Goal: Transaction & Acquisition: Obtain resource

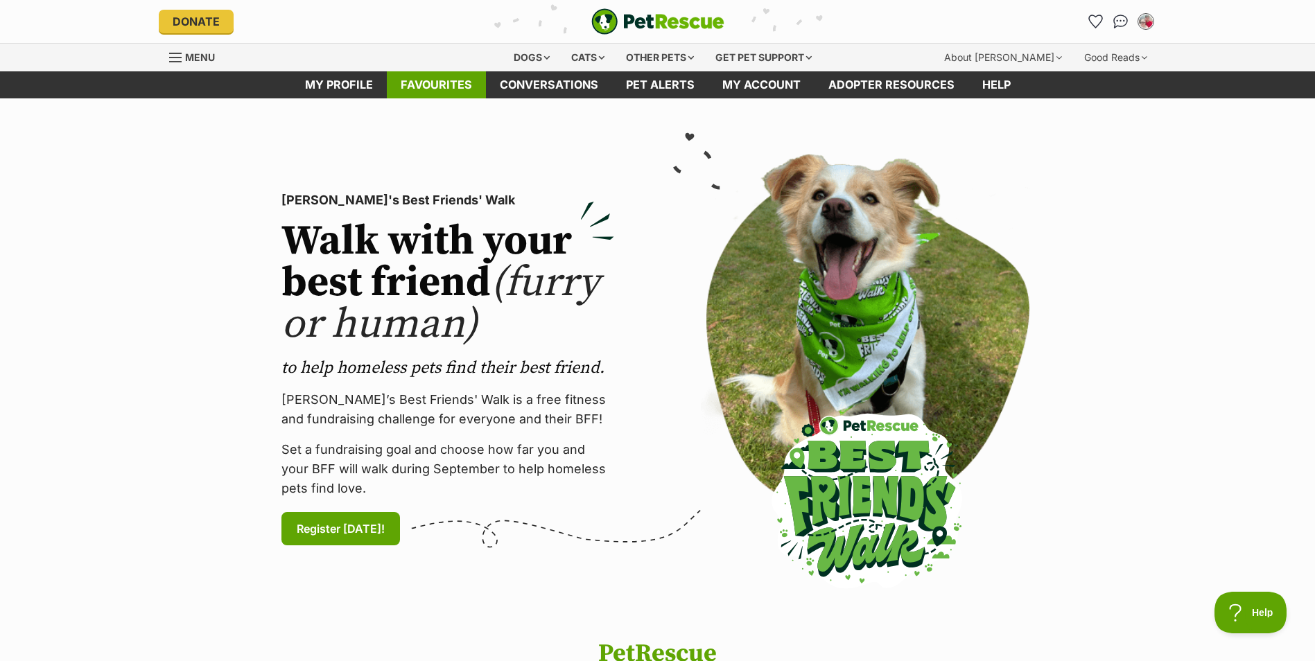
click at [443, 96] on link "Favourites" at bounding box center [436, 84] width 99 height 27
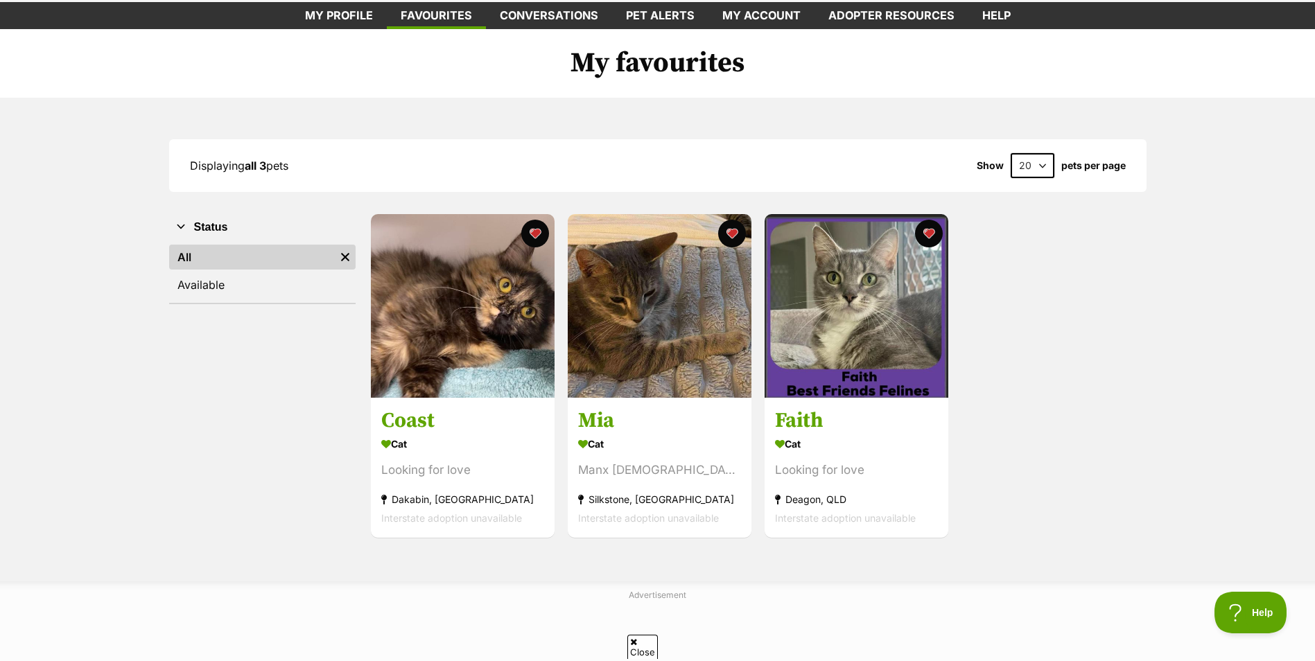
scroll to position [139, 0]
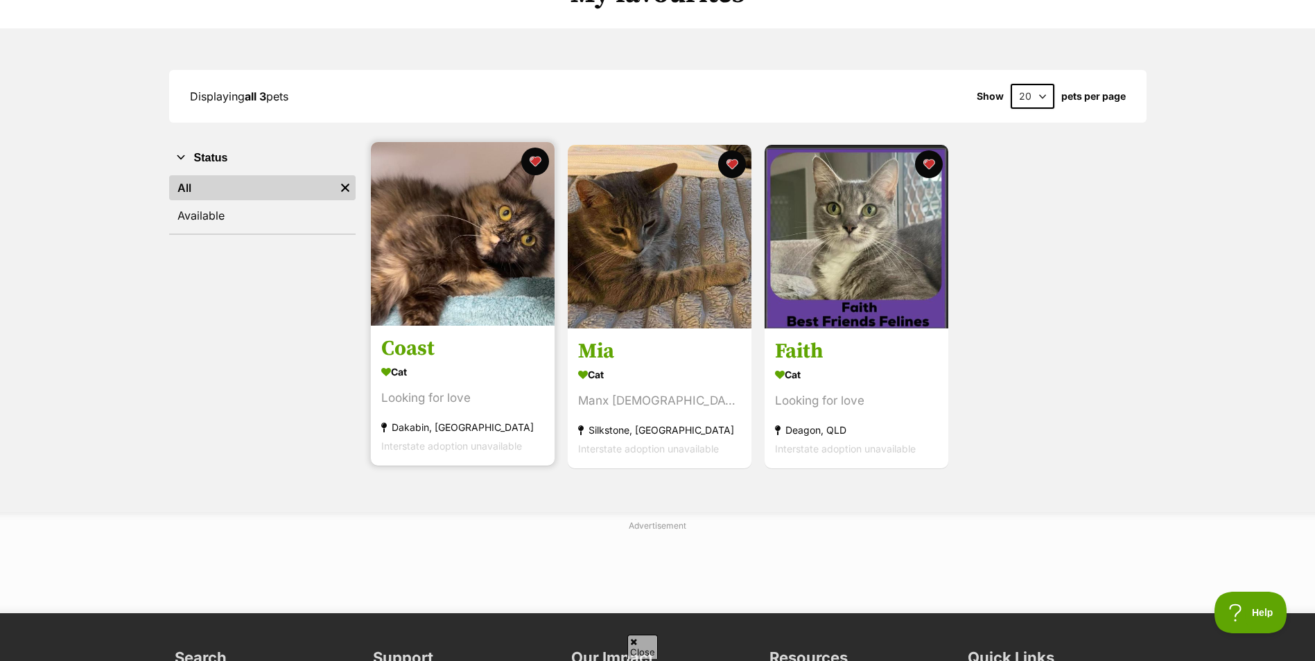
click at [414, 354] on h3 "Coast" at bounding box center [462, 349] width 163 height 26
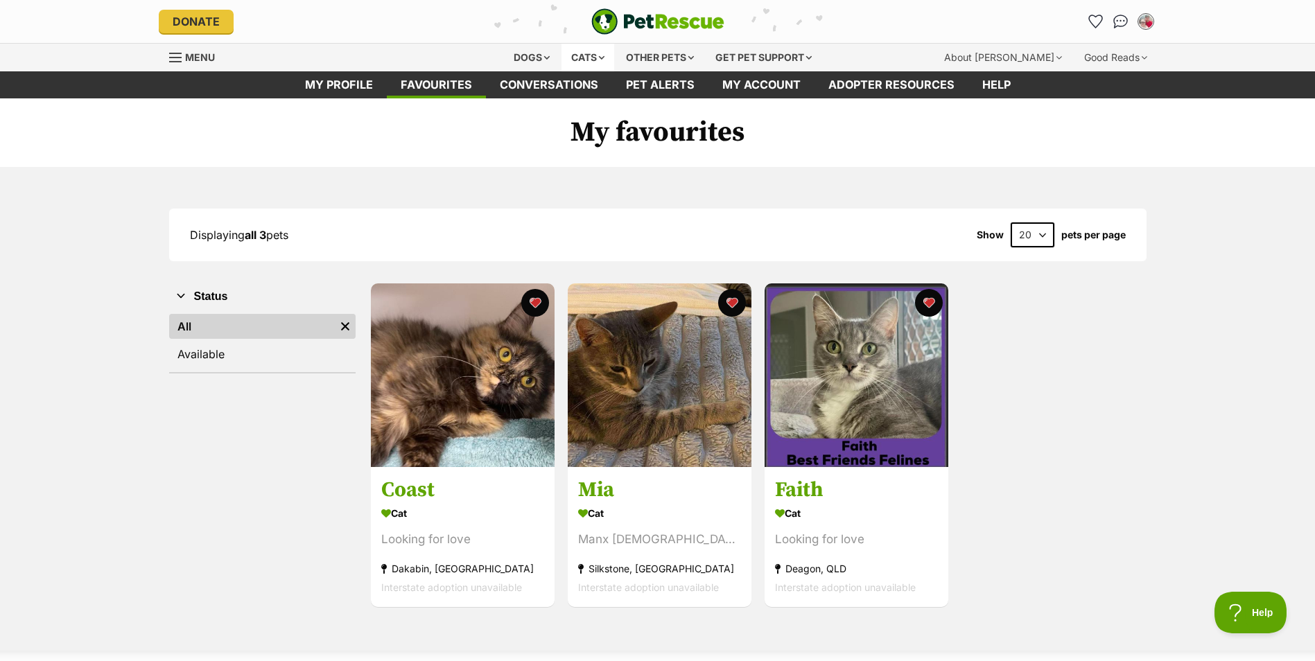
click at [588, 58] on div "Cats" at bounding box center [587, 58] width 53 height 28
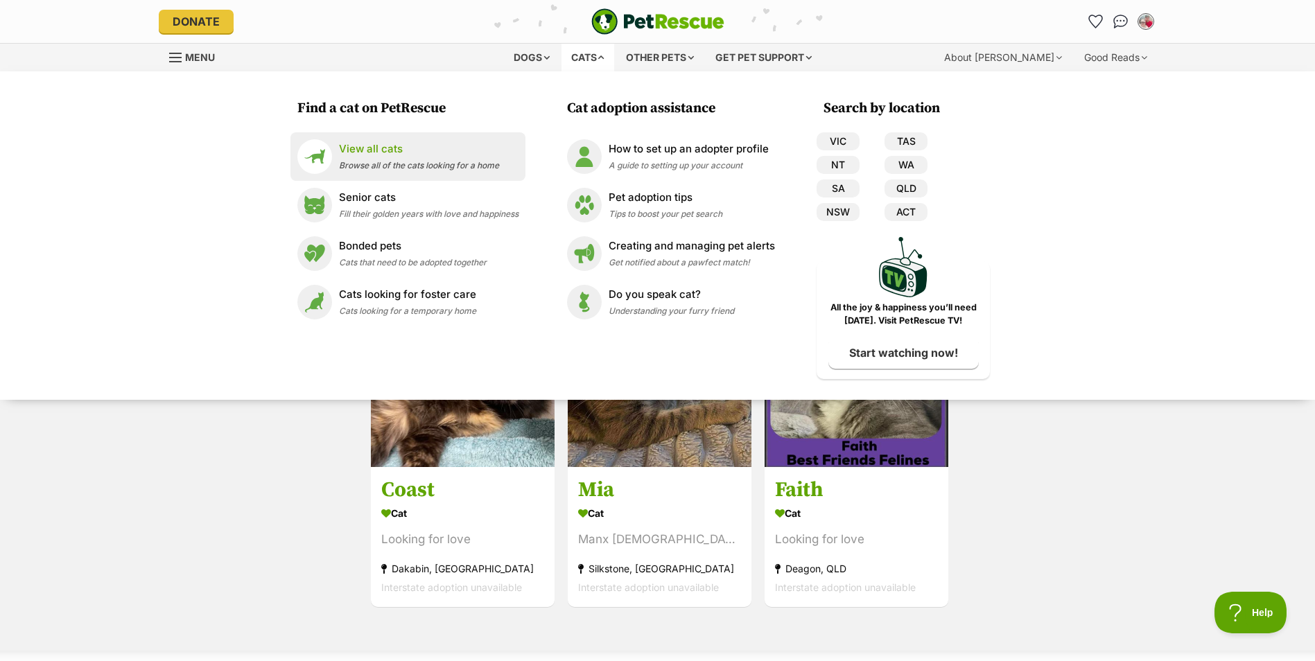
click at [388, 155] on p "View all cats" at bounding box center [419, 149] width 160 height 16
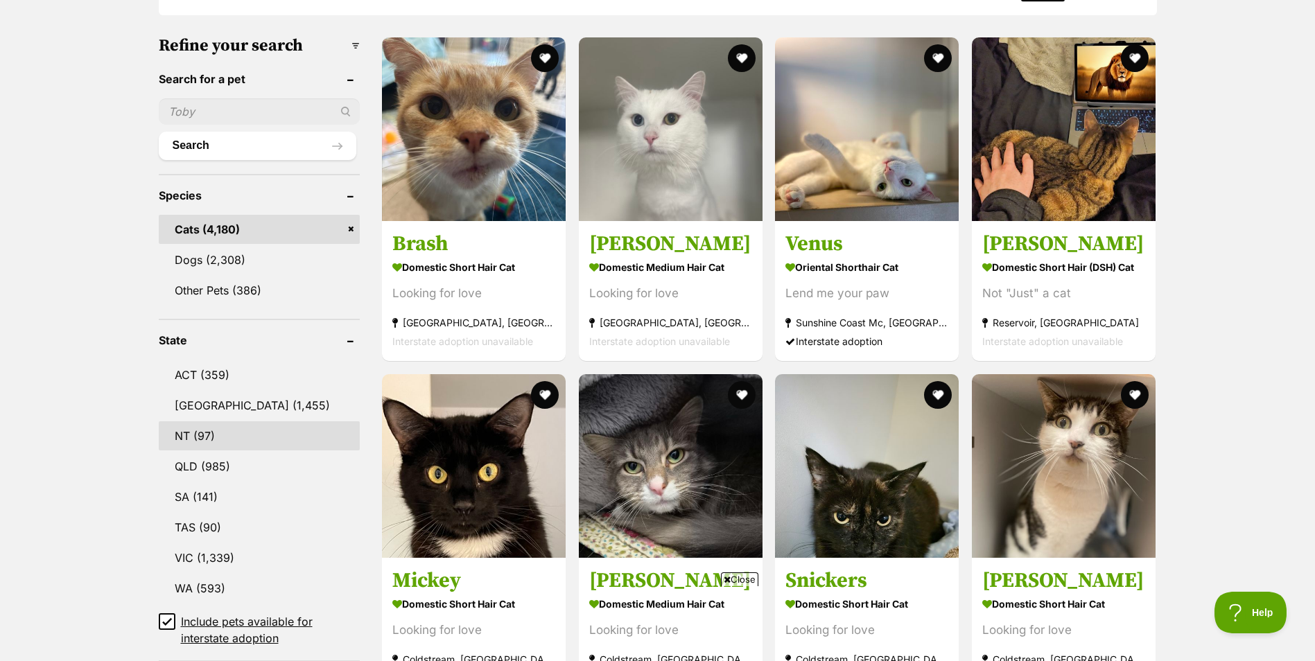
scroll to position [624, 0]
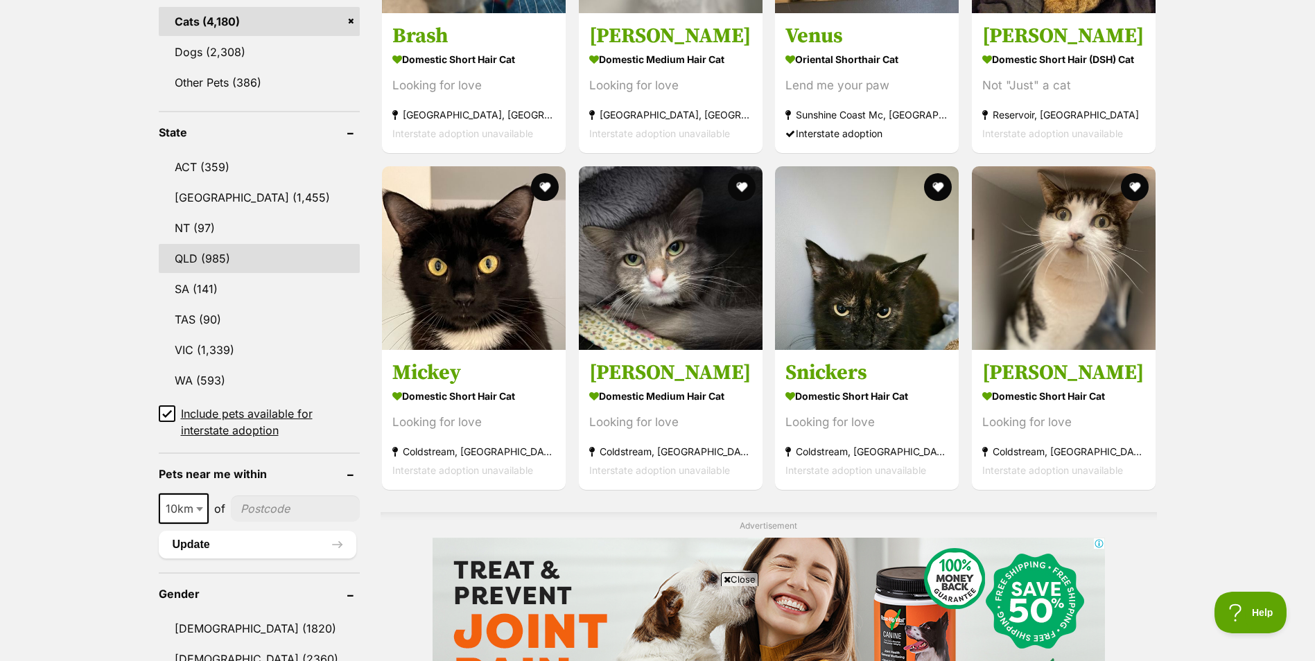
click at [247, 253] on link "QLD (985)" at bounding box center [259, 258] width 201 height 29
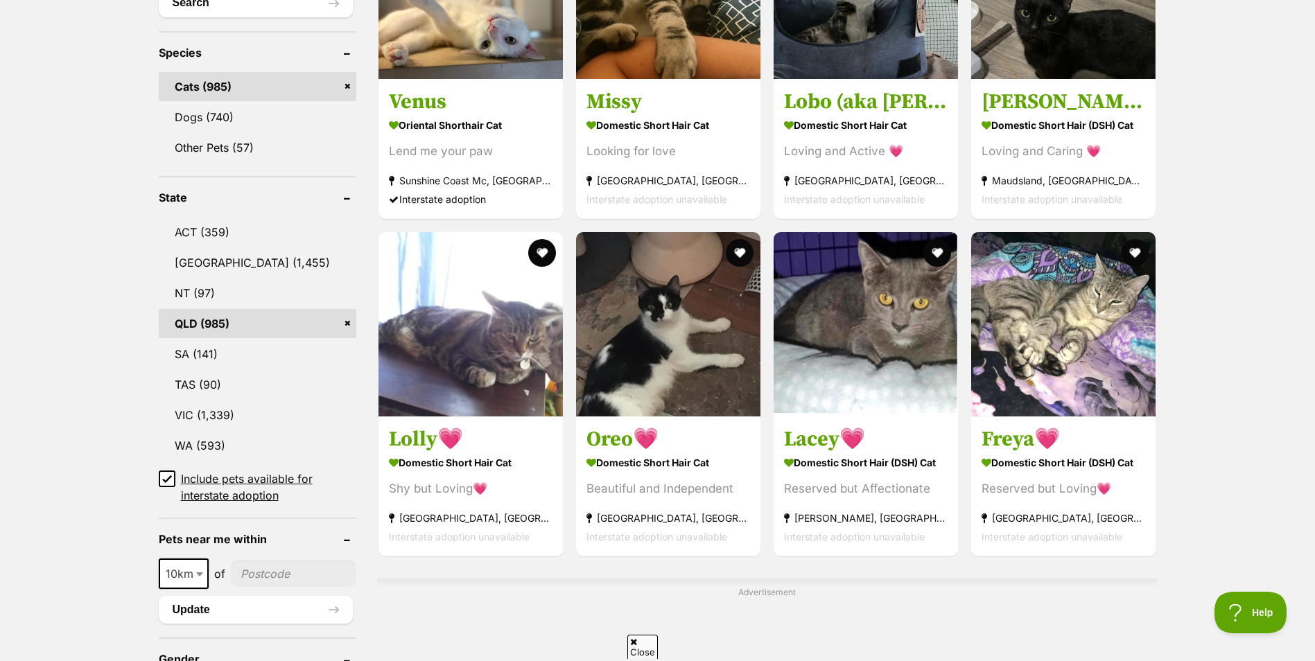
scroll to position [693, 0]
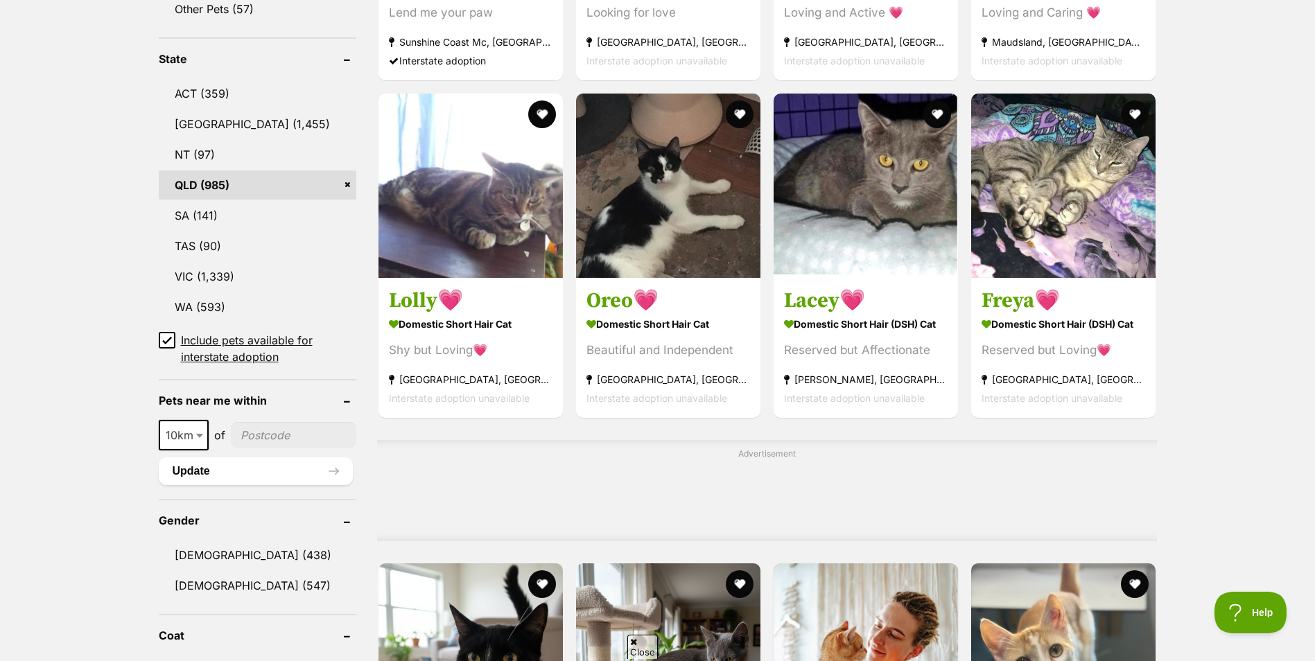
click at [166, 338] on icon at bounding box center [167, 340] width 10 height 10
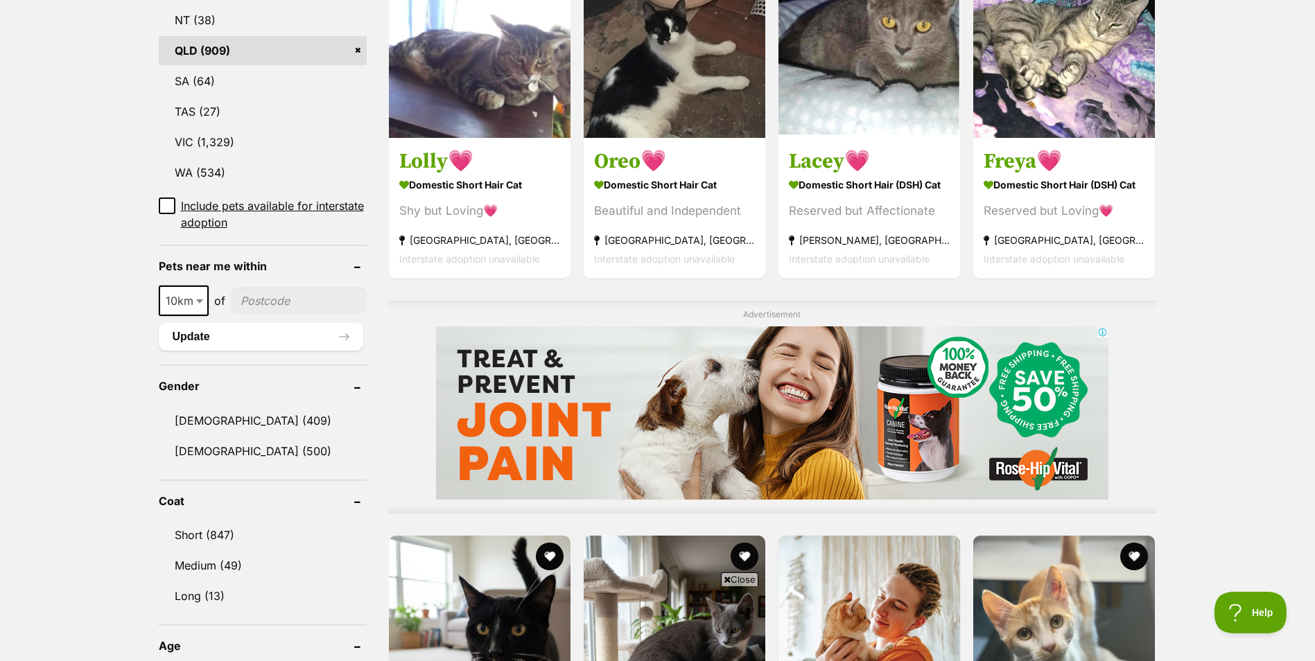
scroll to position [901, 0]
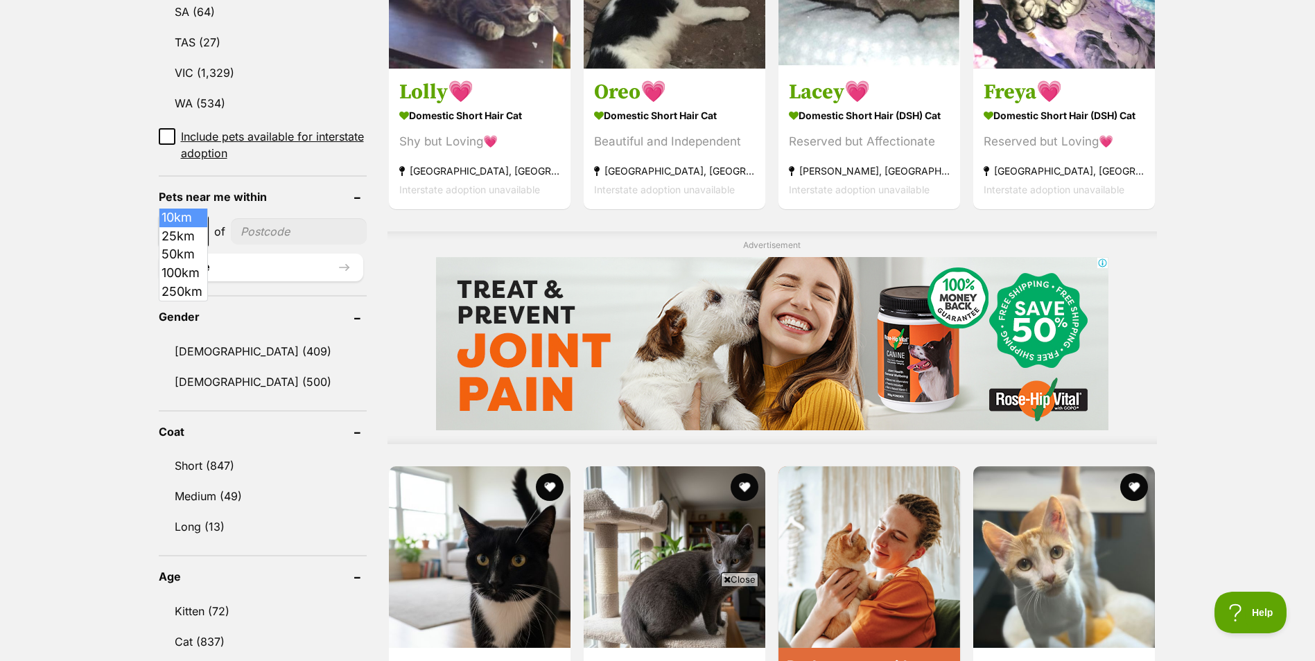
click at [198, 216] on span at bounding box center [201, 231] width 14 height 30
select select "50"
click at [290, 218] on input"] "postcode" at bounding box center [300, 231] width 134 height 26
type input"] "4011"
click at [193, 222] on span "50km" at bounding box center [184, 231] width 49 height 19
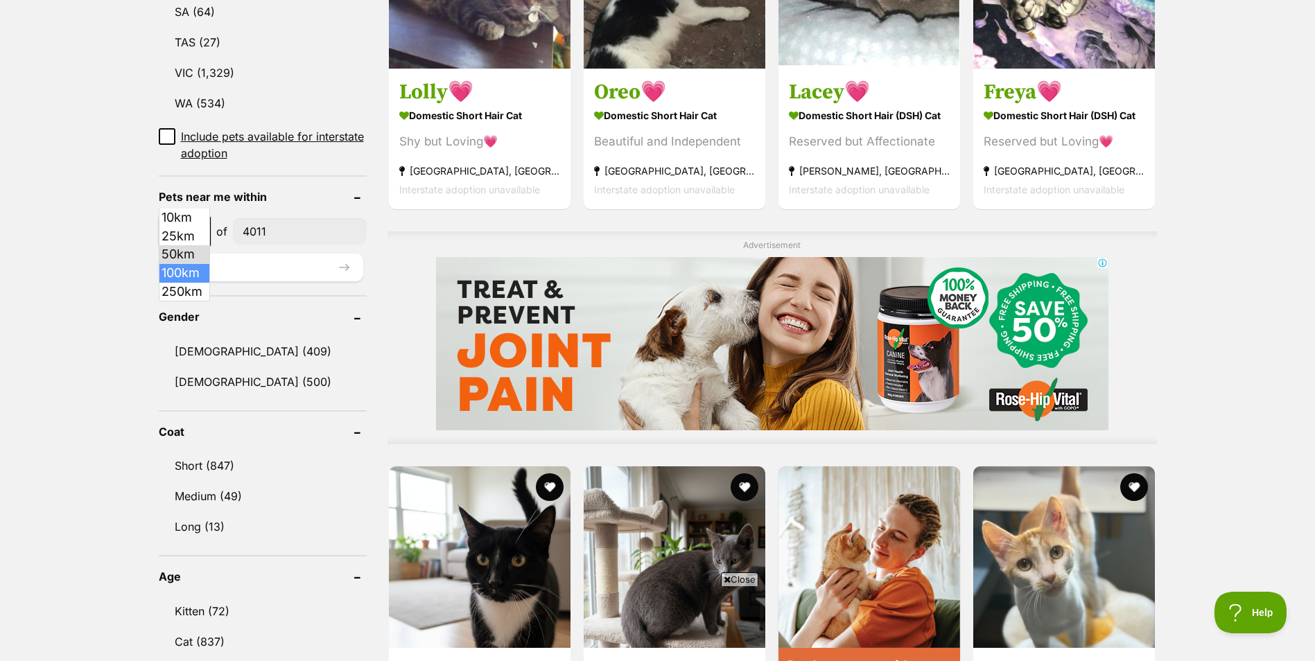
select select "100"
click at [236, 254] on button "Update" at bounding box center [261, 268] width 204 height 28
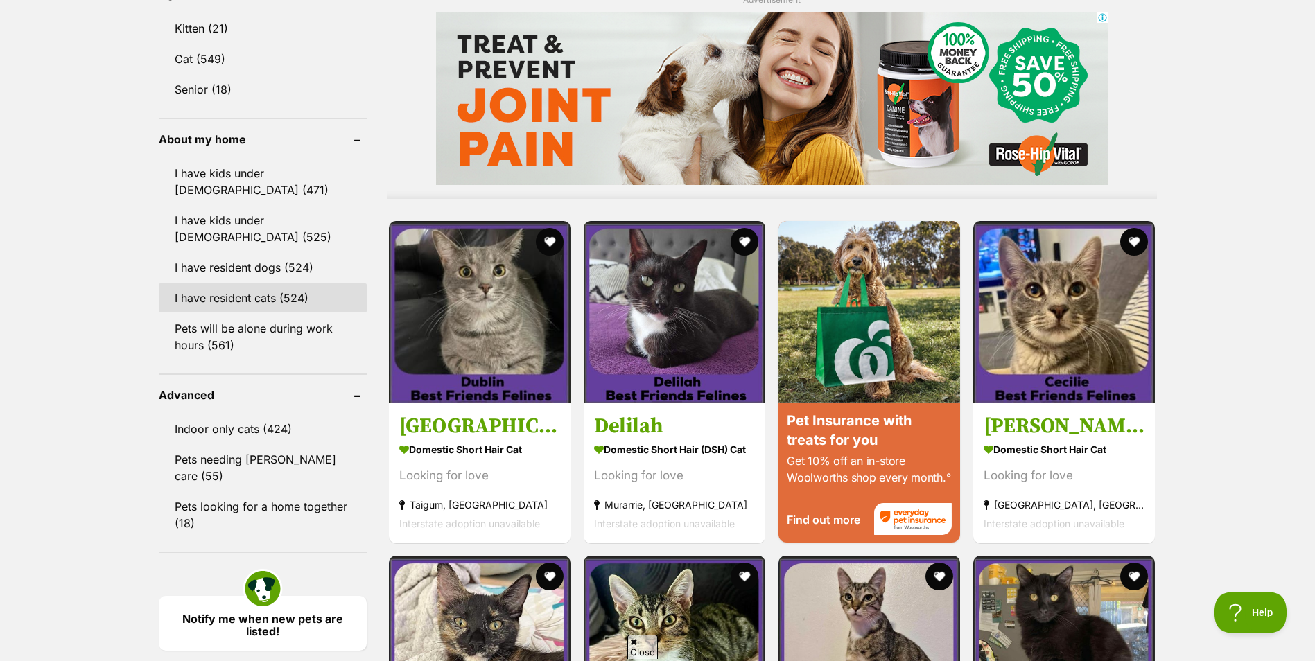
click at [242, 294] on link "I have resident cats (524)" at bounding box center [263, 297] width 208 height 29
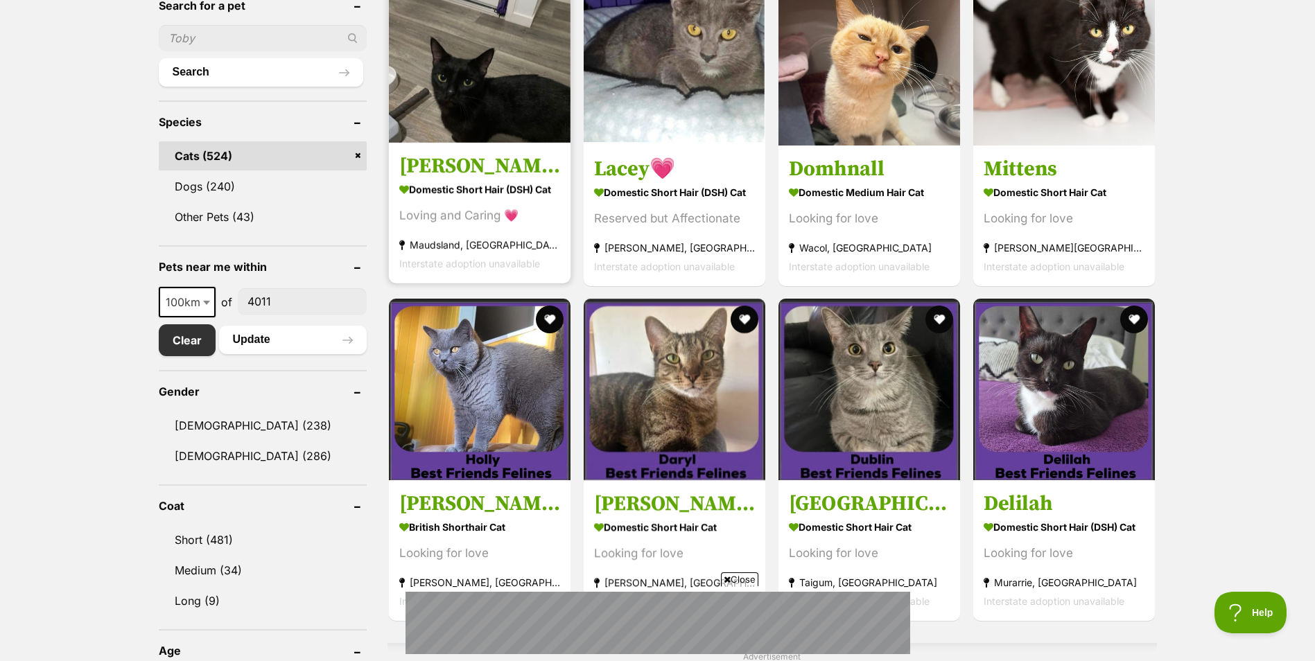
click at [451, 175] on h3 "Emmie 💗" at bounding box center [479, 165] width 161 height 26
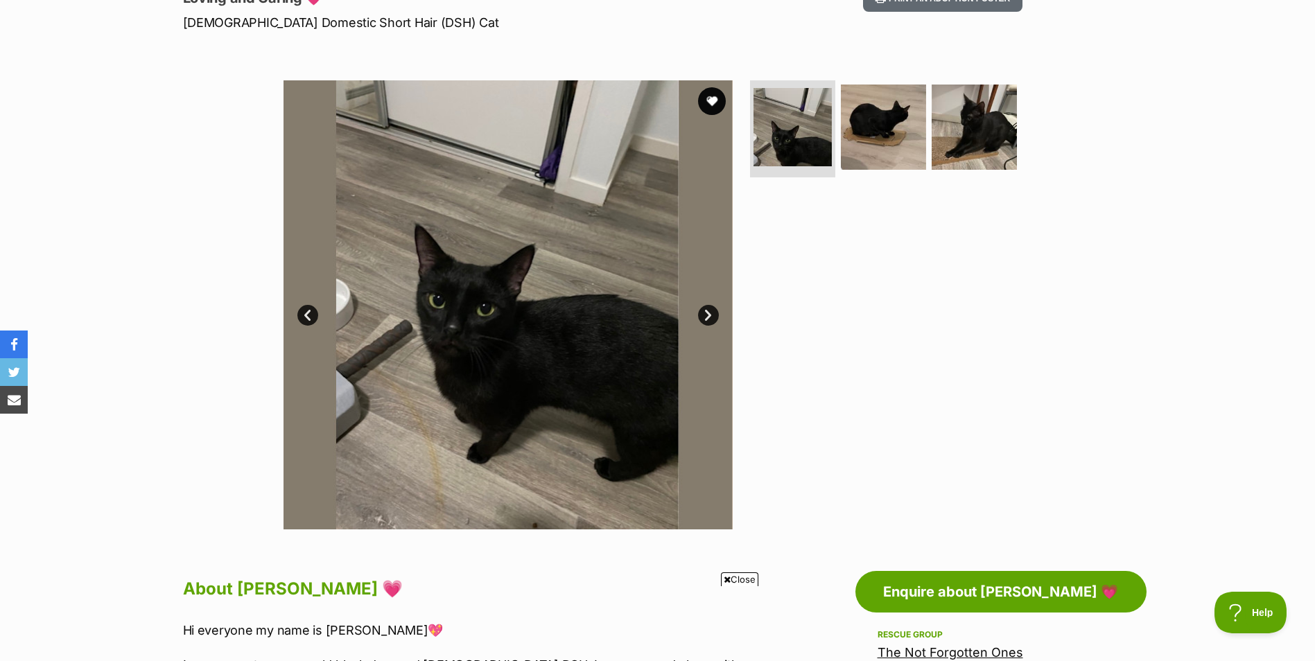
click at [705, 330] on img at bounding box center [507, 304] width 449 height 449
click at [710, 318] on link "Next" at bounding box center [708, 315] width 21 height 21
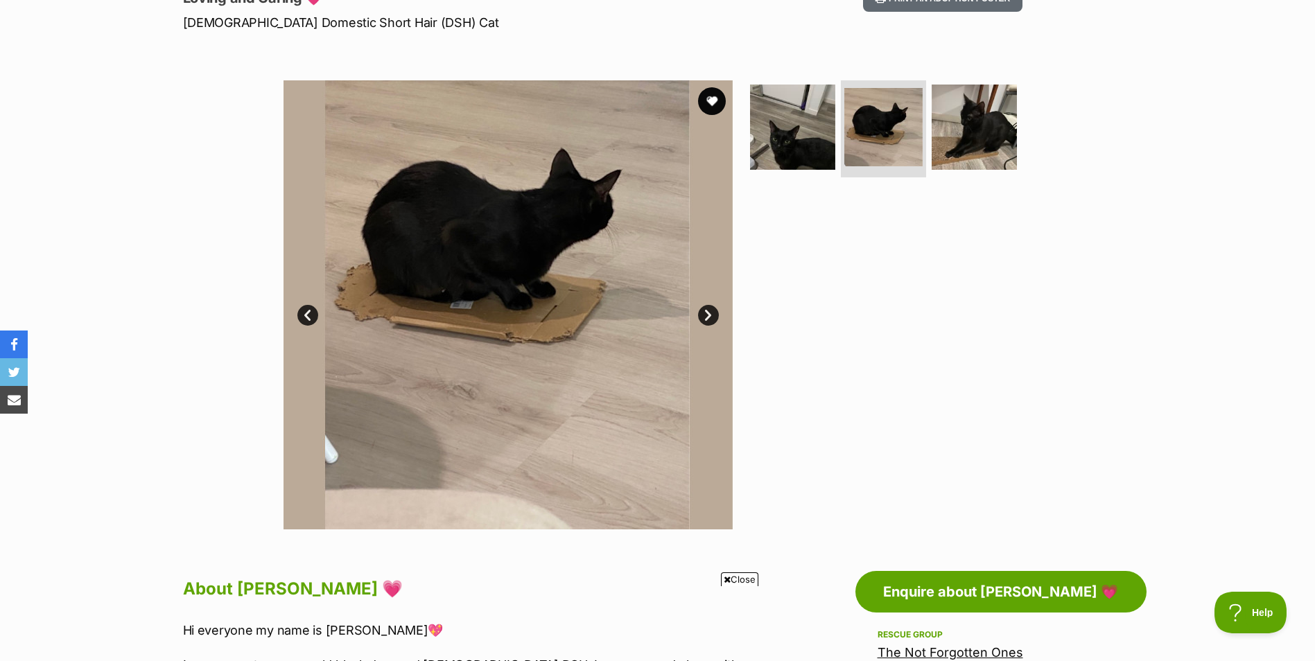
click at [703, 314] on link "Next" at bounding box center [708, 315] width 21 height 21
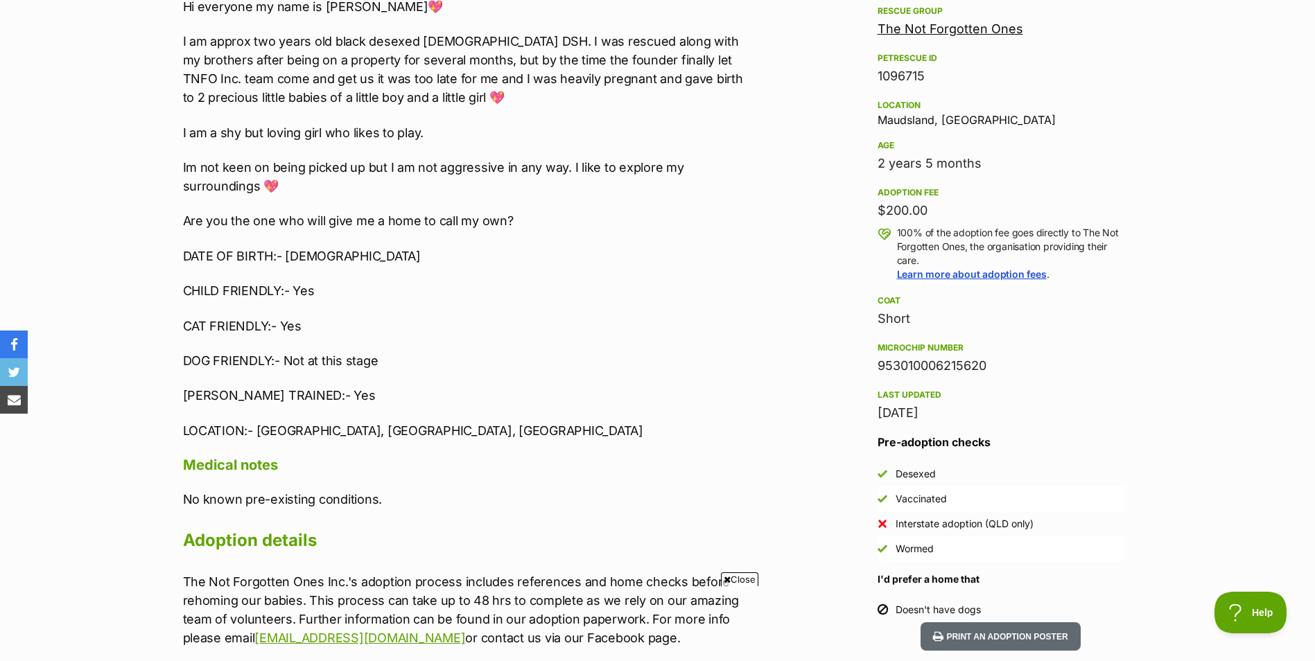
scroll to position [693, 0]
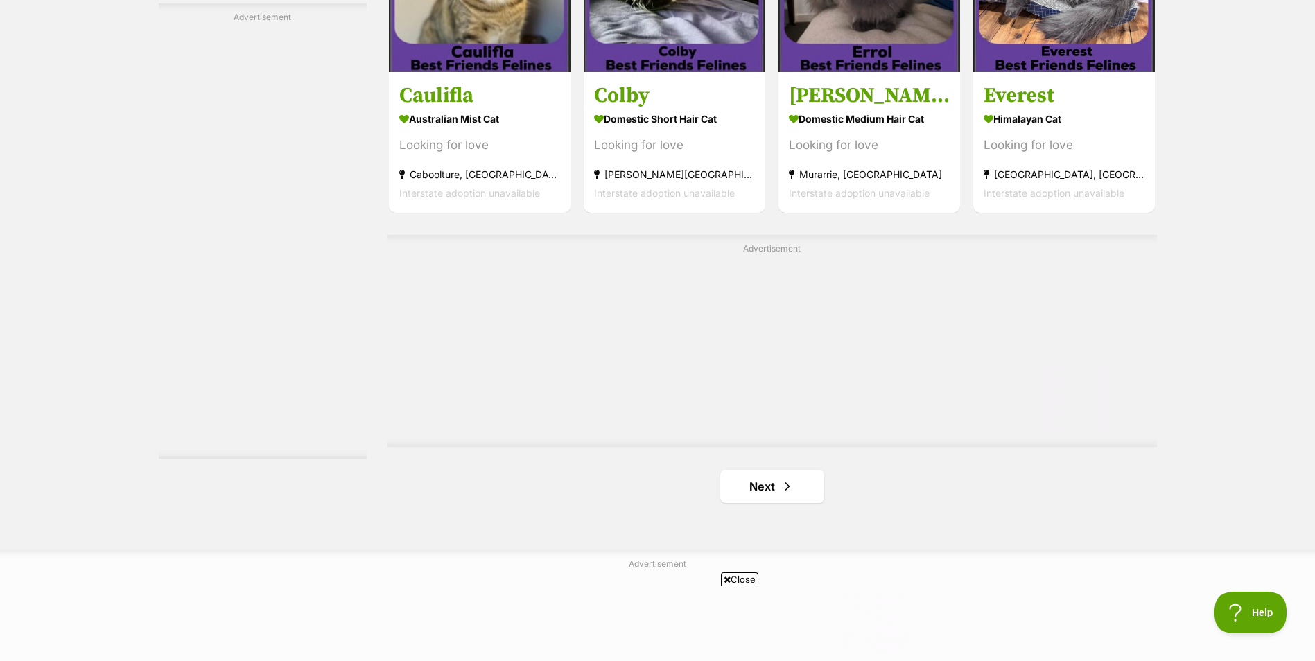
scroll to position [2634, 0]
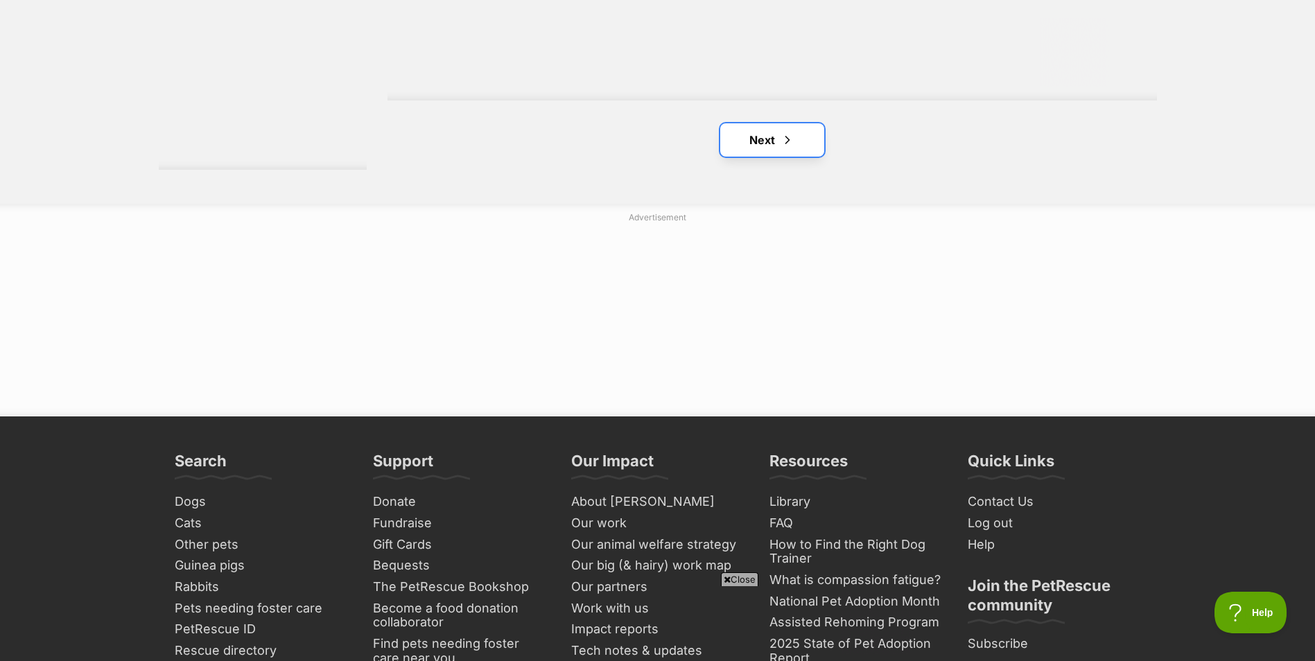
click at [786, 138] on span "Next page" at bounding box center [787, 140] width 14 height 17
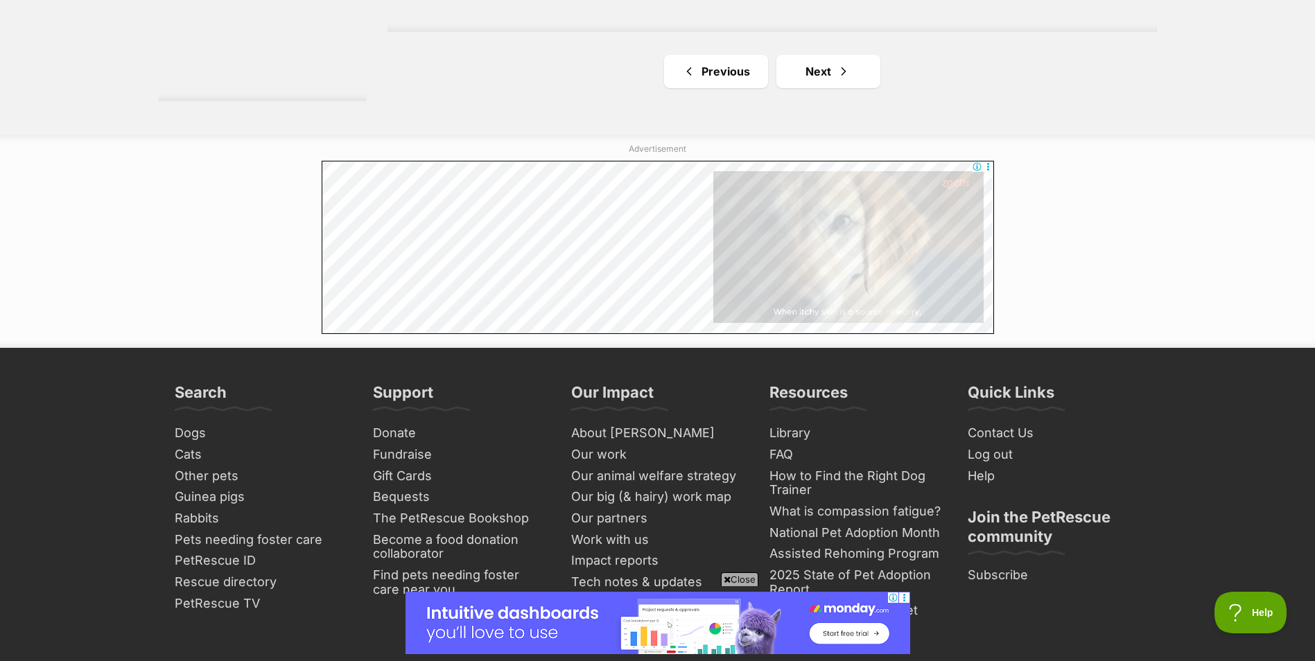
scroll to position [2495, 0]
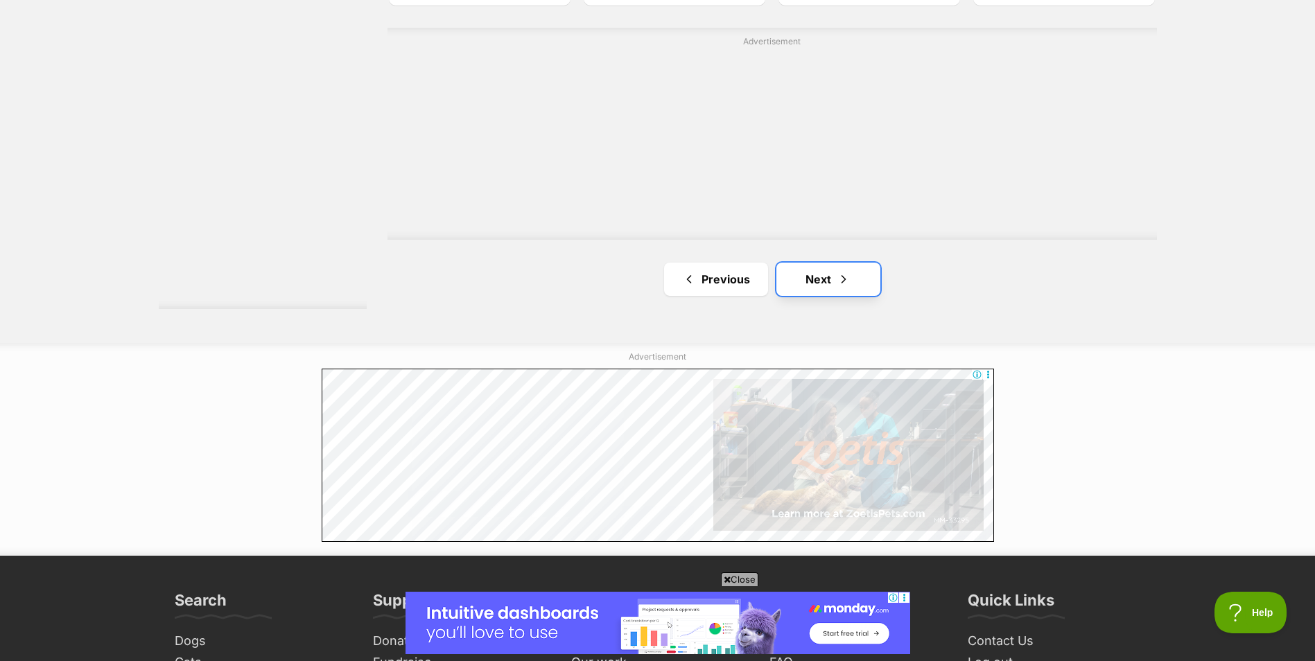
click at [856, 279] on link "Next" at bounding box center [828, 279] width 104 height 33
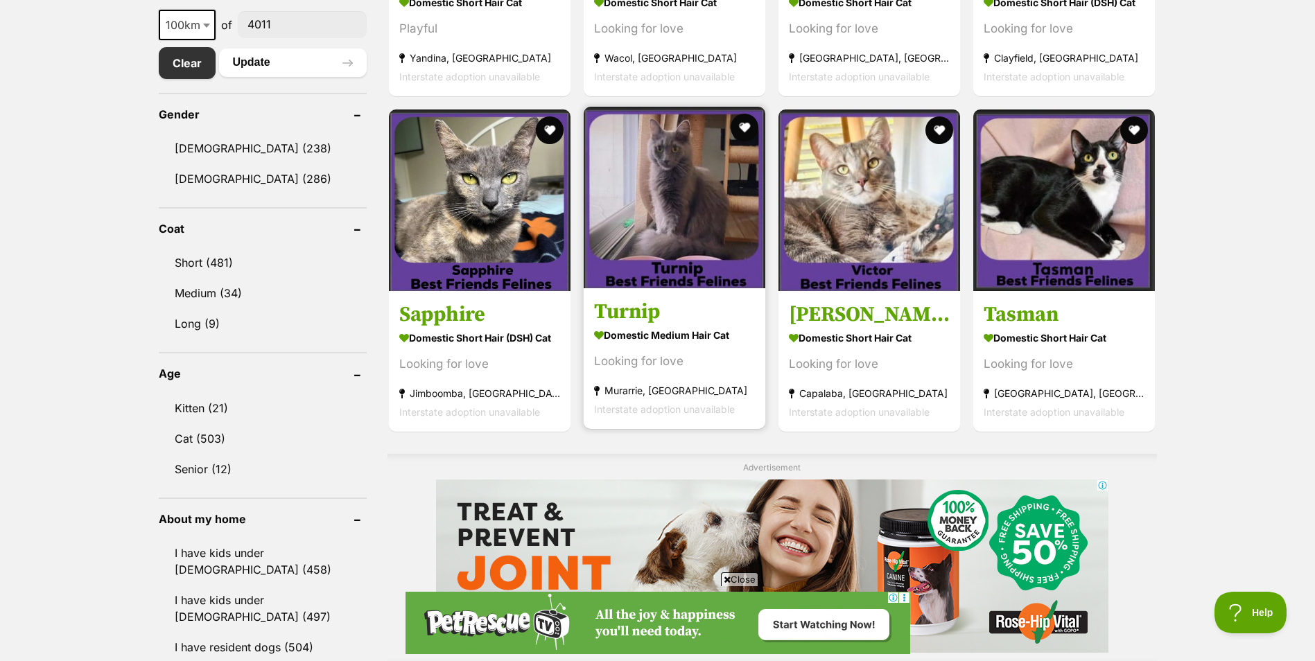
scroll to position [1040, 0]
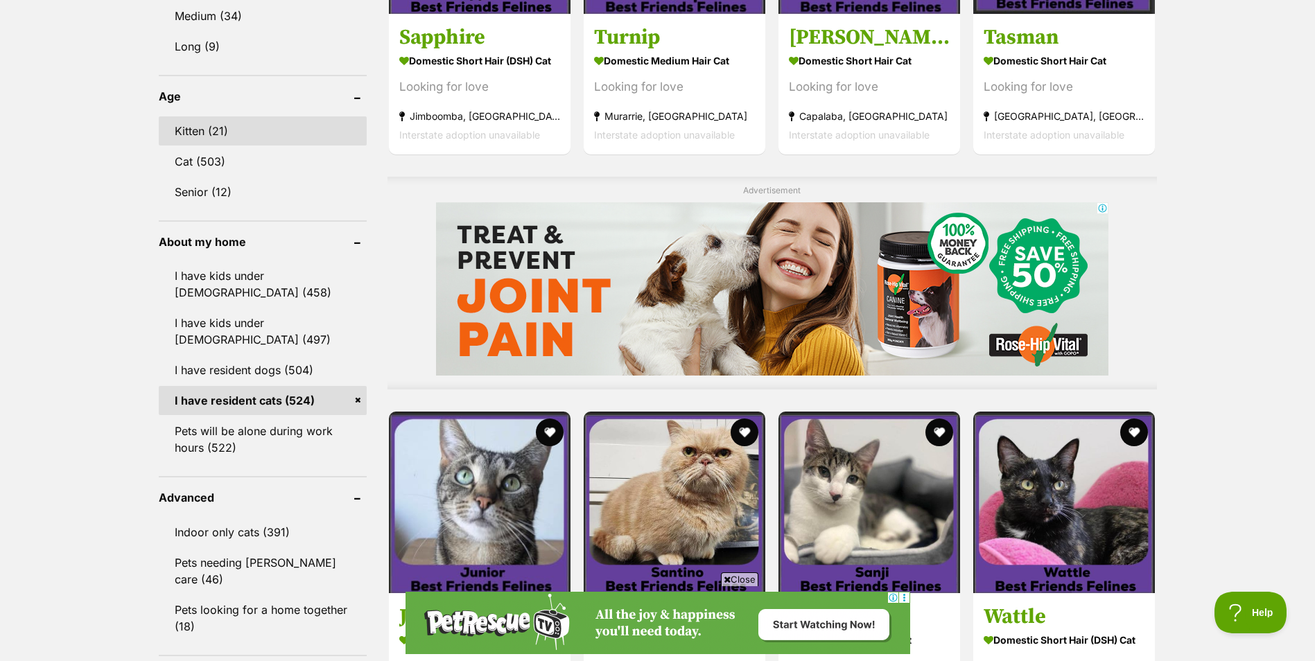
click at [195, 128] on link "Kitten (21)" at bounding box center [263, 130] width 208 height 29
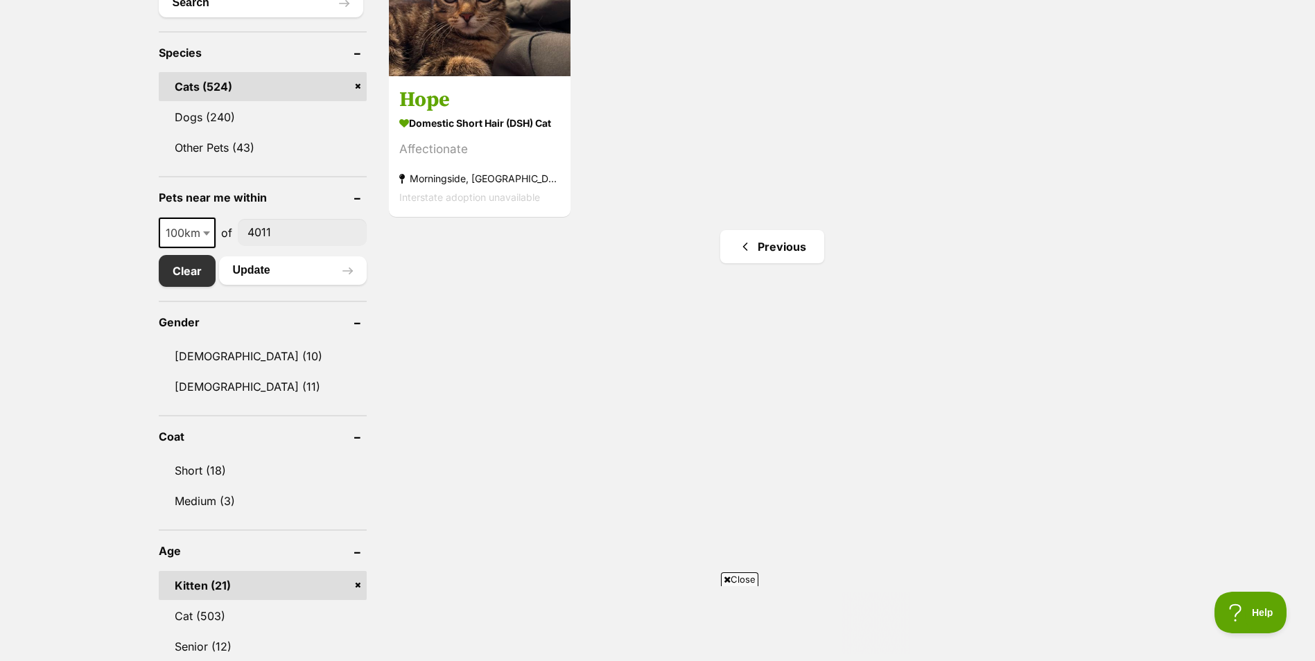
scroll to position [624, 0]
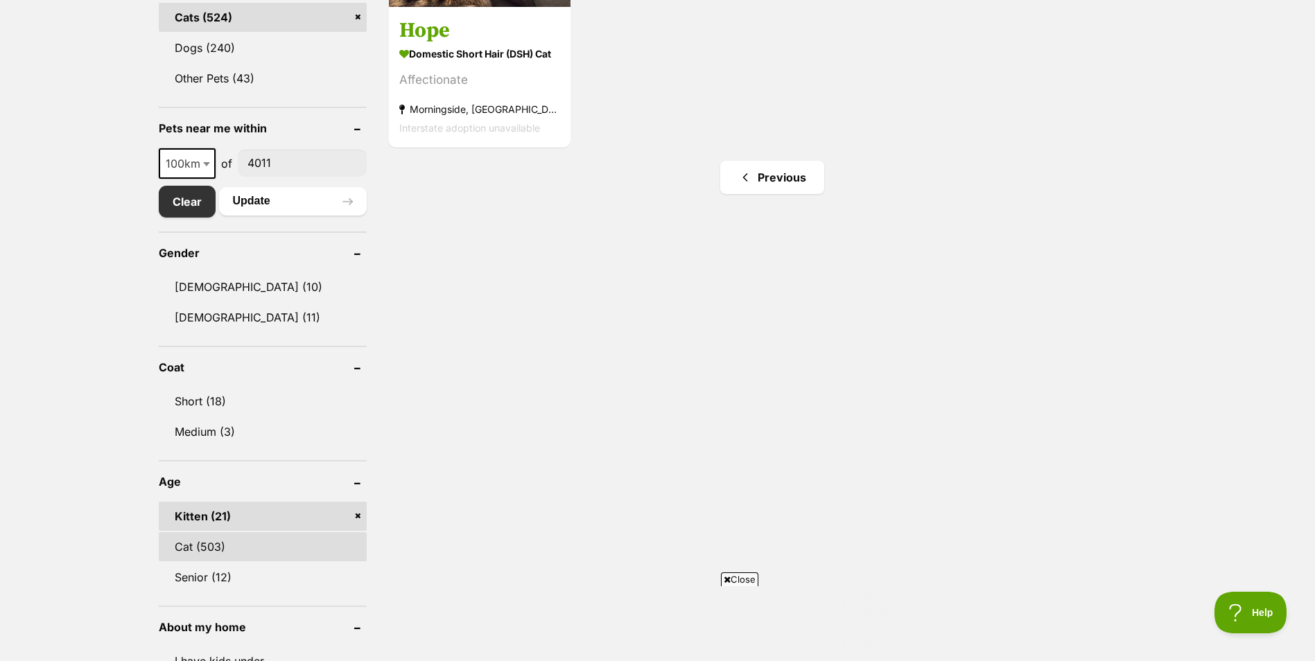
click at [250, 548] on link "Cat (503)" at bounding box center [263, 546] width 208 height 29
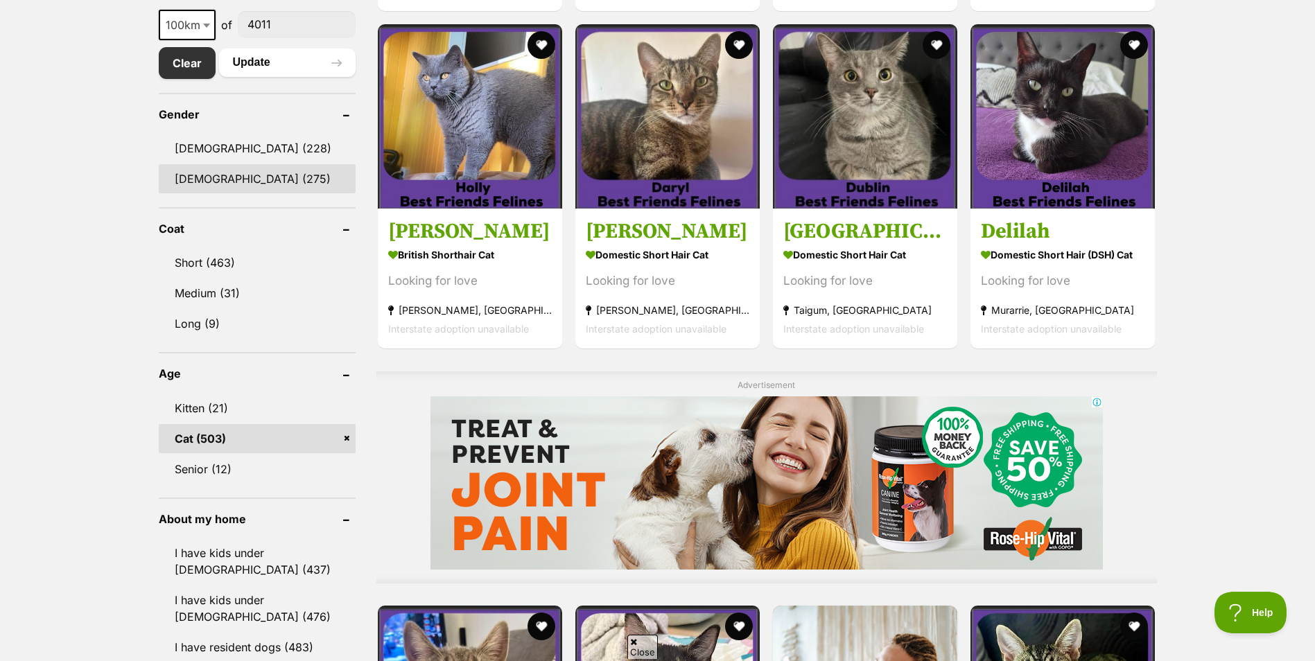
click at [226, 180] on link "Female (275)" at bounding box center [258, 178] width 198 height 29
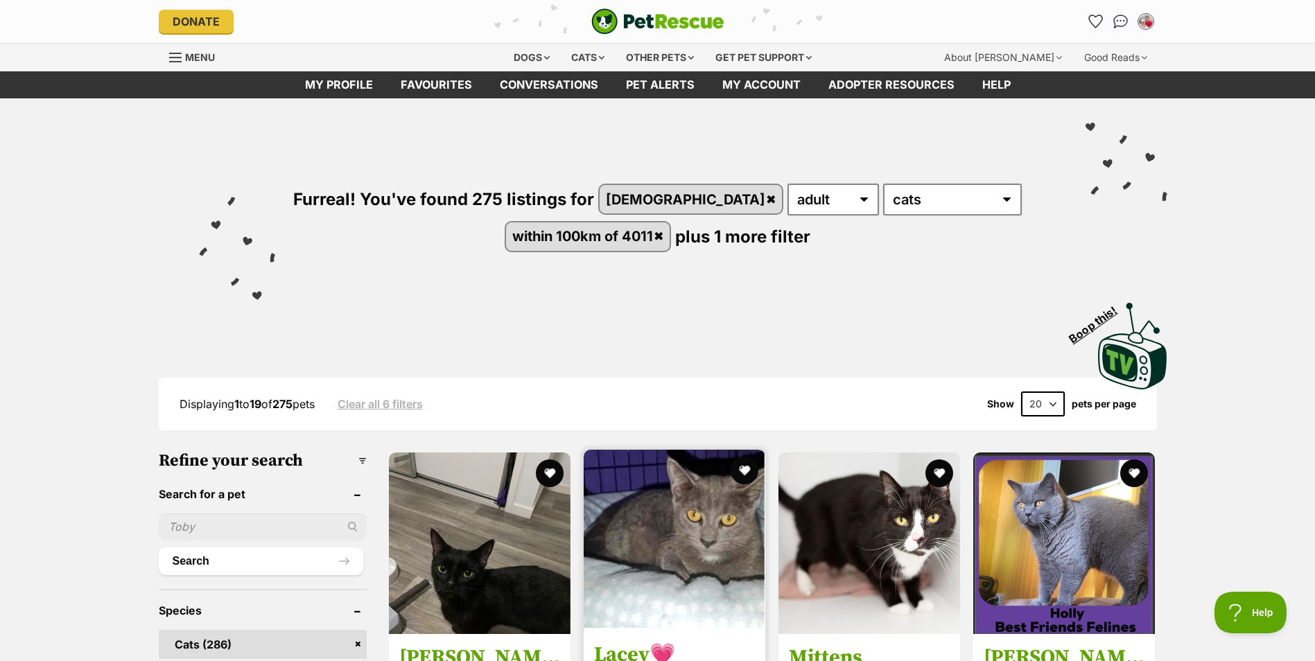
scroll to position [69, 0]
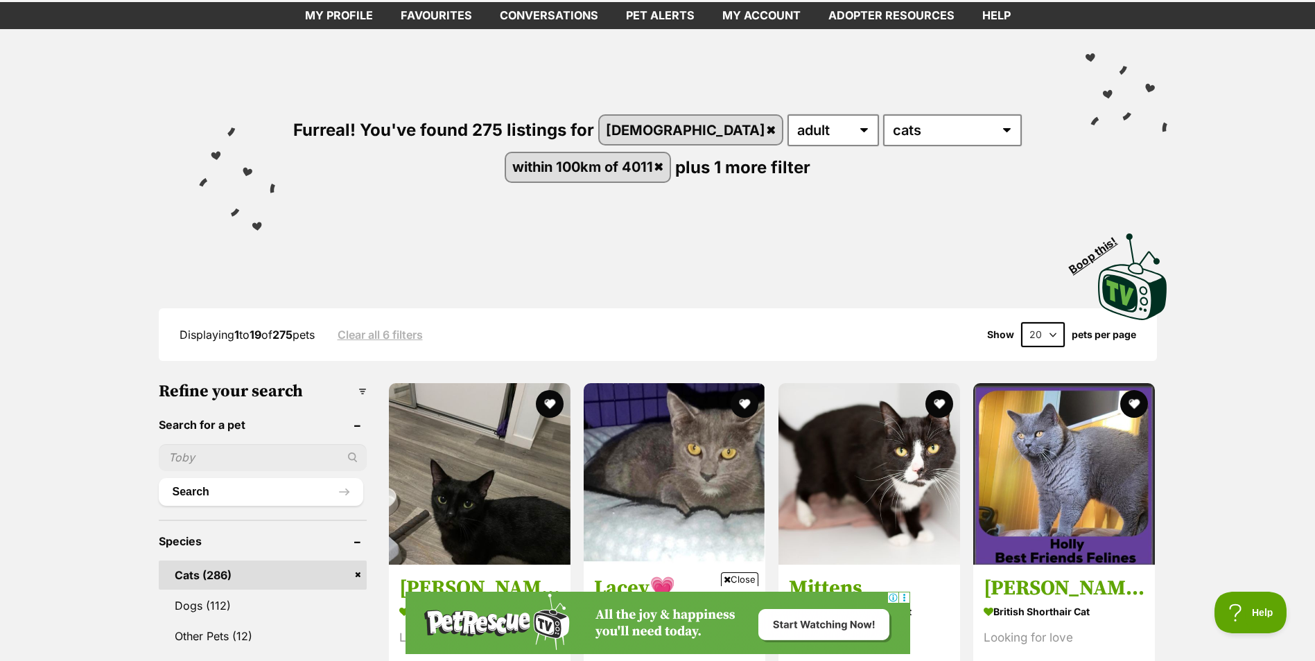
click at [1046, 329] on select "20 40 60" at bounding box center [1043, 334] width 44 height 25
click at [934, 272] on div "Visit PetRescue TV (external site) Boop this!" at bounding box center [657, 271] width 1019 height 101
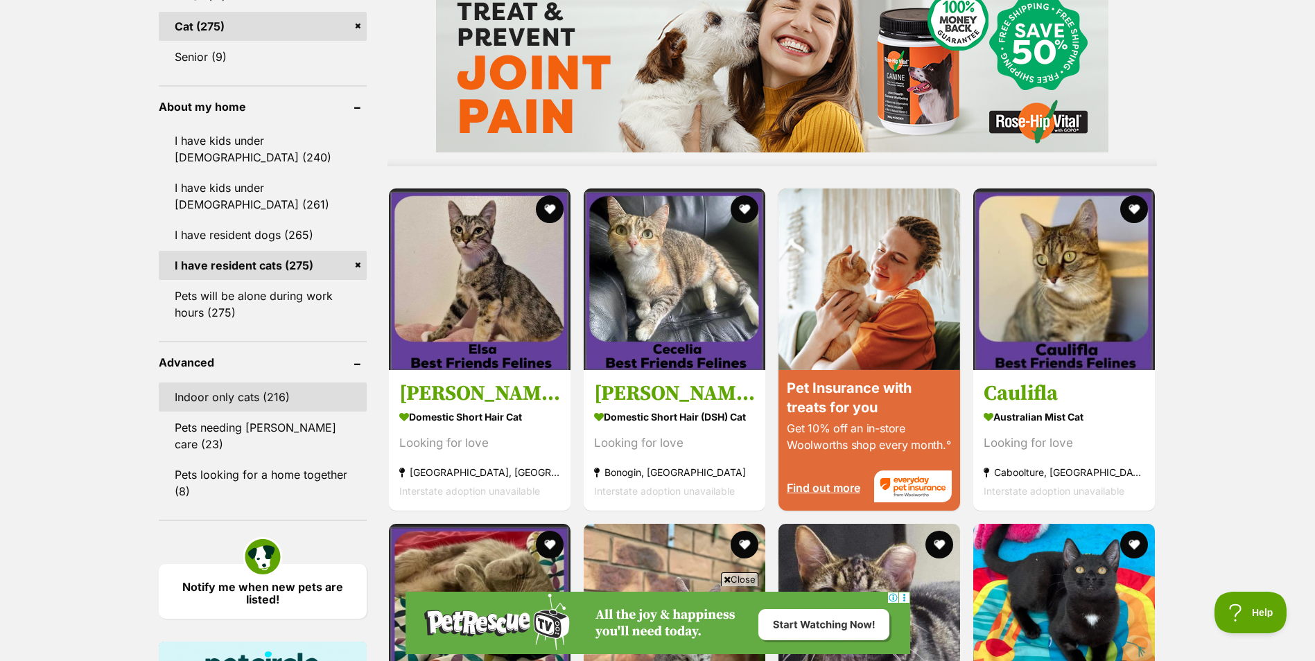
scroll to position [1248, 0]
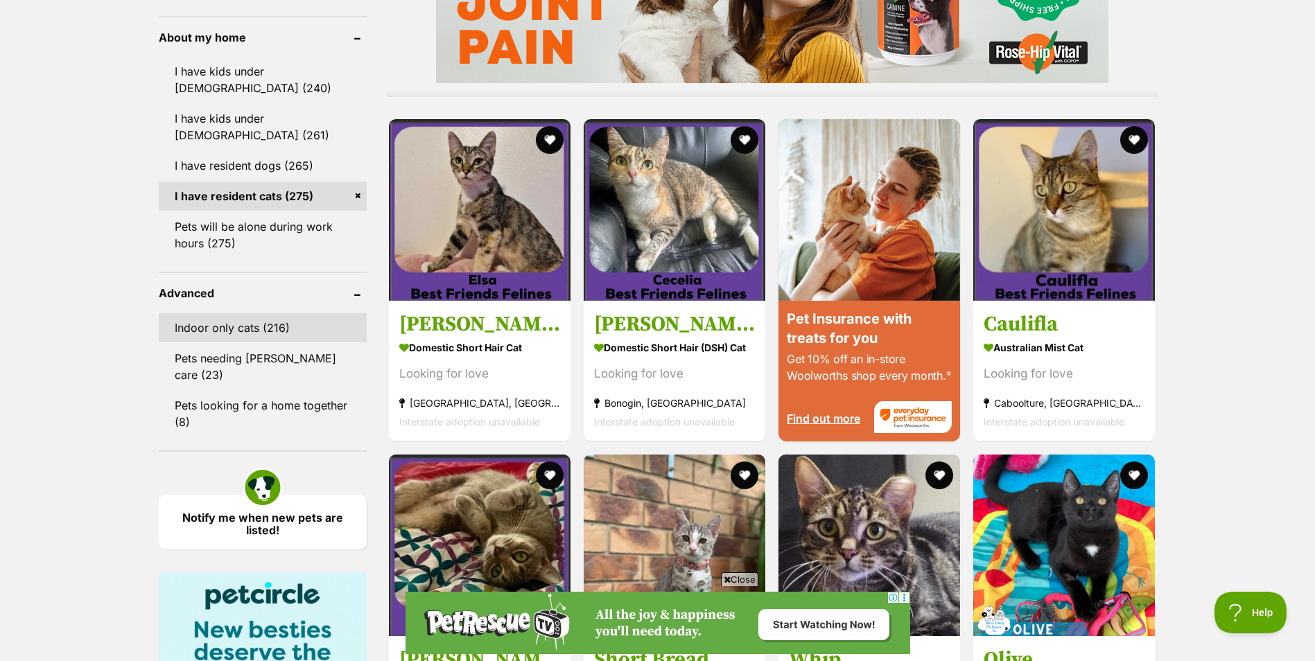
click at [243, 333] on link "Indoor only cats (216)" at bounding box center [263, 327] width 208 height 29
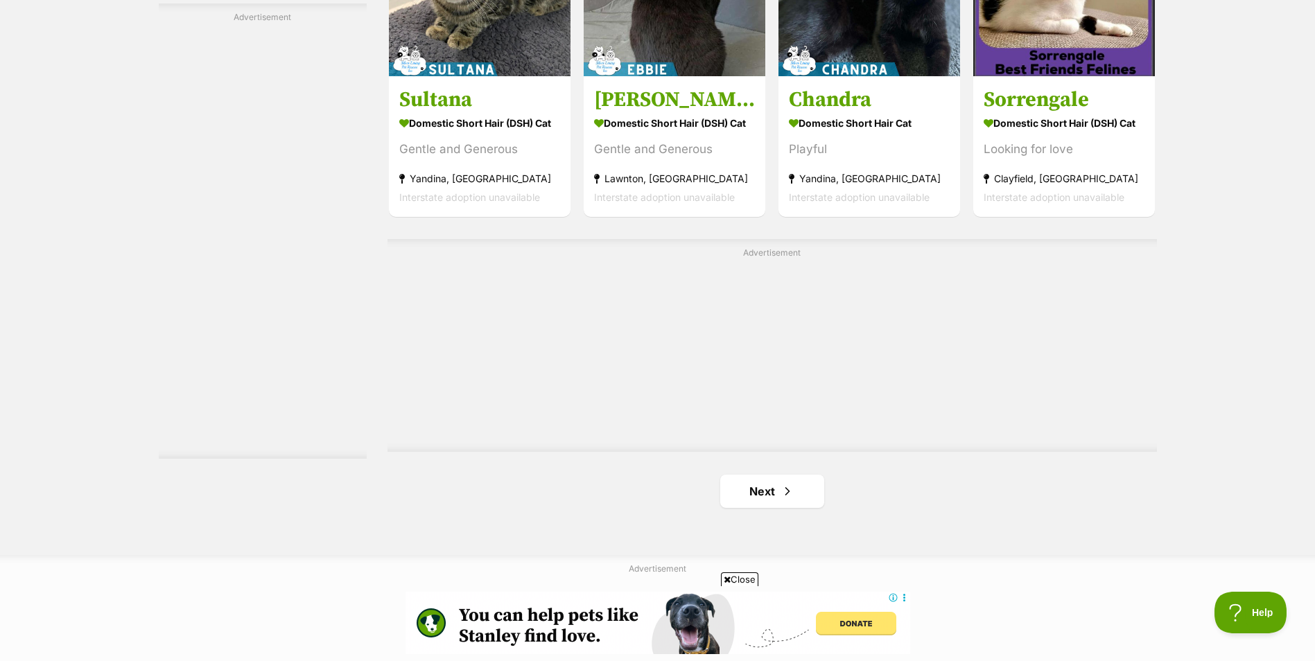
scroll to position [2564, 0]
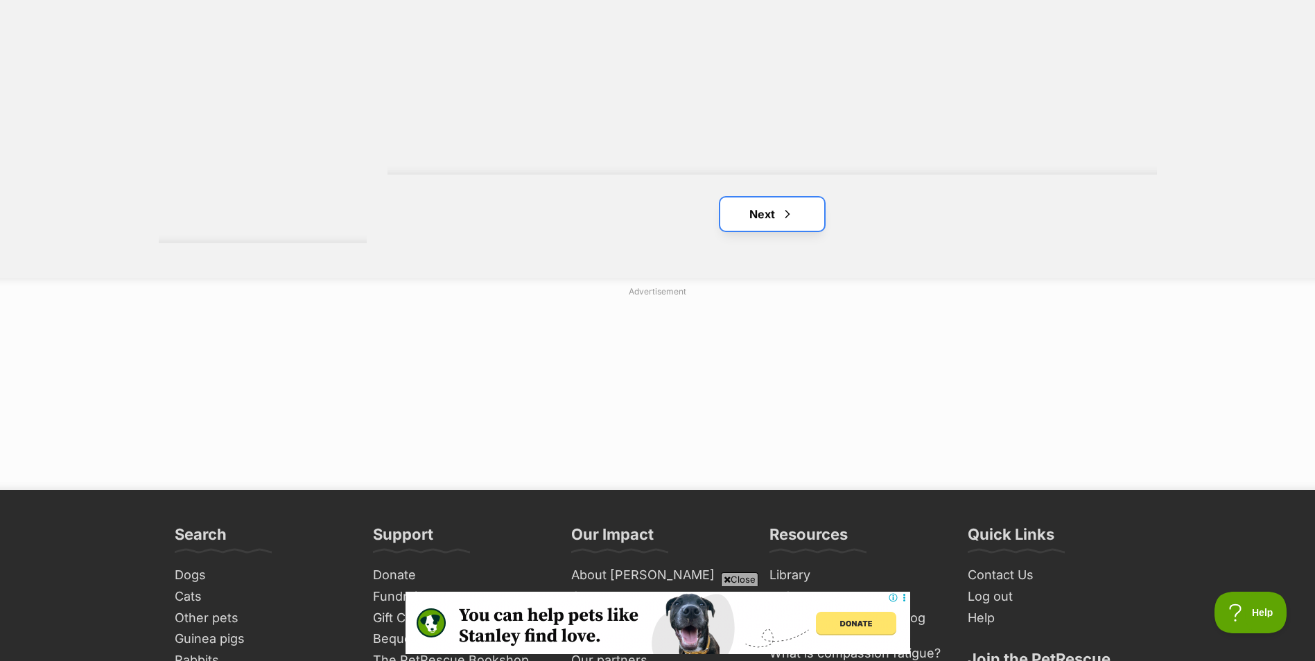
click at [765, 228] on link "Next" at bounding box center [772, 214] width 104 height 33
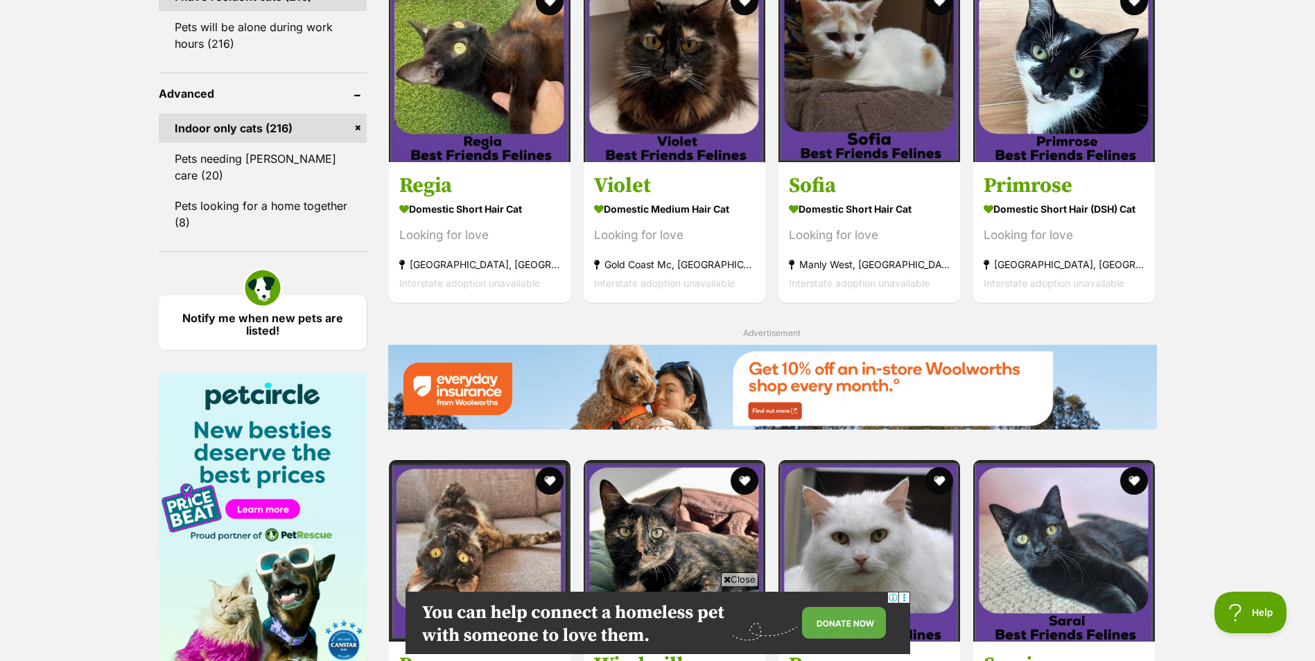
scroll to position [1317, 0]
